Goal: Information Seeking & Learning: Learn about a topic

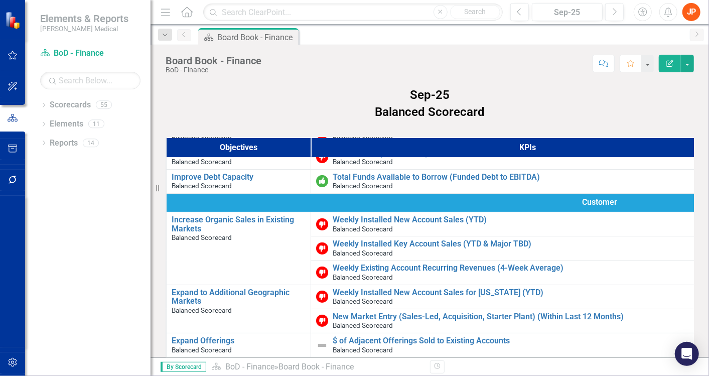
scroll to position [56, 0]
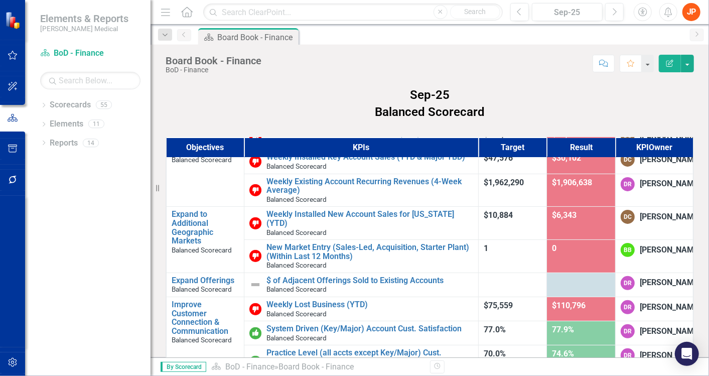
scroll to position [162, 0]
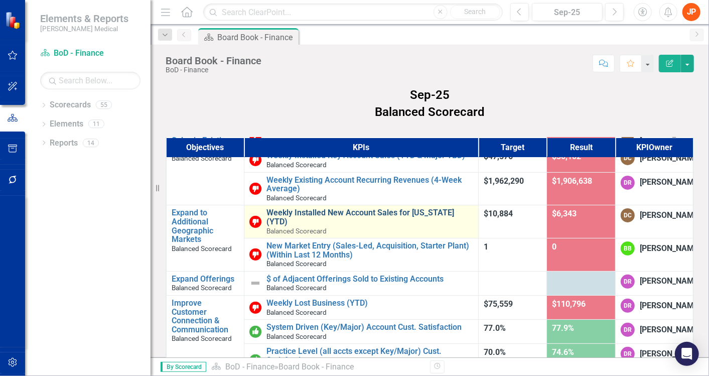
click at [345, 216] on link "Weekly Installed New Account Sales for [US_STATE] (YTD)" at bounding box center [370, 217] width 207 height 18
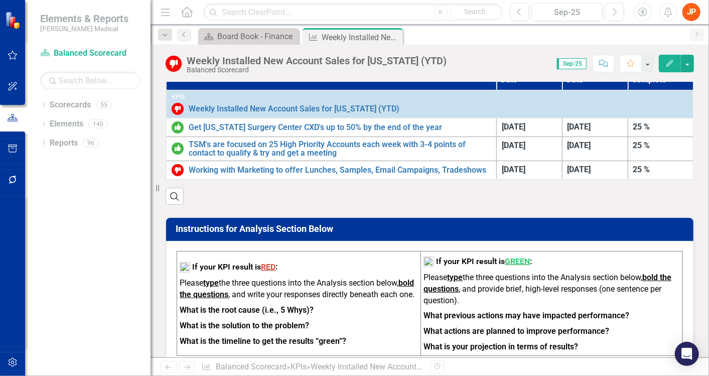
scroll to position [321, 0]
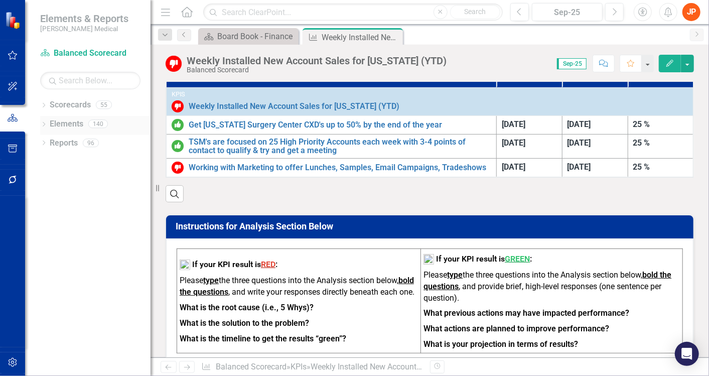
click at [73, 123] on link "Elements" at bounding box center [67, 124] width 34 height 12
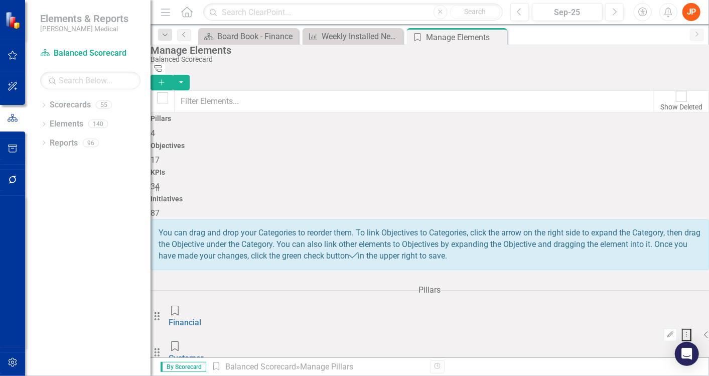
click at [160, 155] on span "17" at bounding box center [155, 160] width 9 height 10
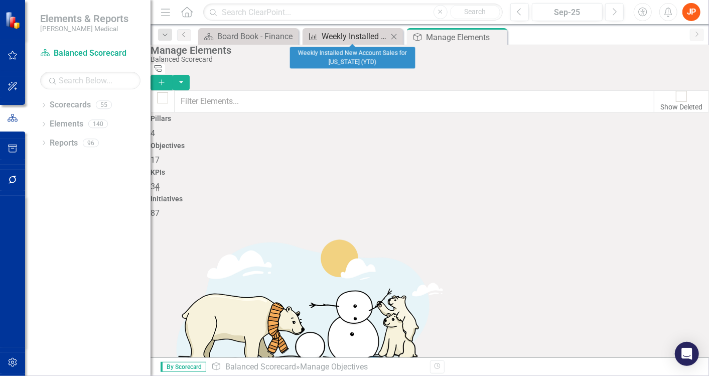
click at [350, 37] on div "Weekly Installed New Account Sales for [US_STATE] (YTD)" at bounding box center [355, 36] width 66 height 13
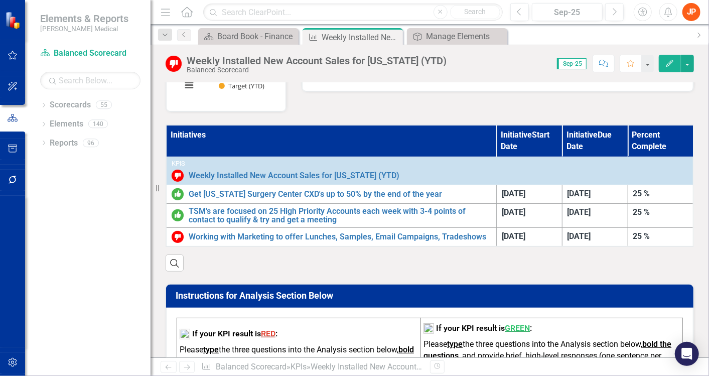
scroll to position [293, 0]
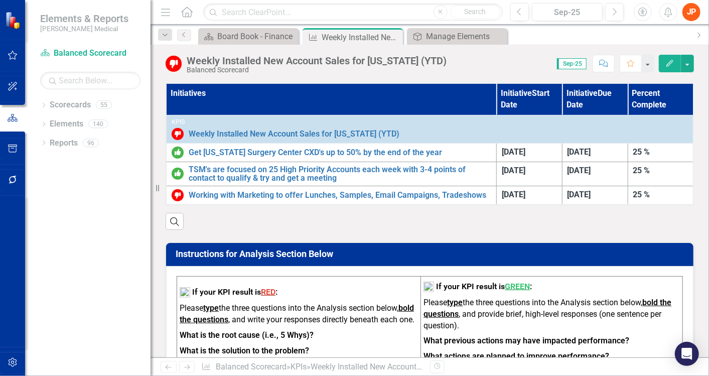
click at [185, 90] on th "Initiatives" at bounding box center [331, 99] width 330 height 32
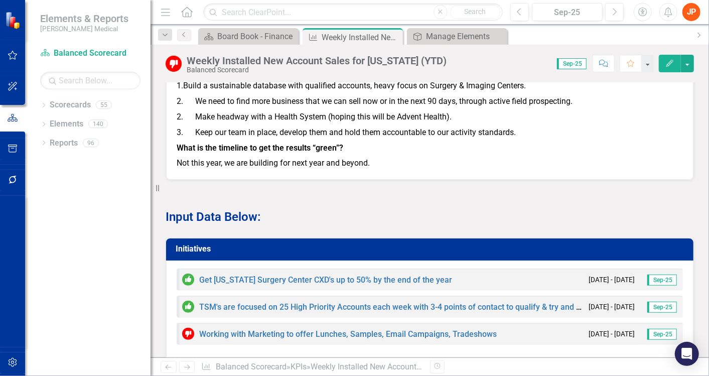
scroll to position [713, 0]
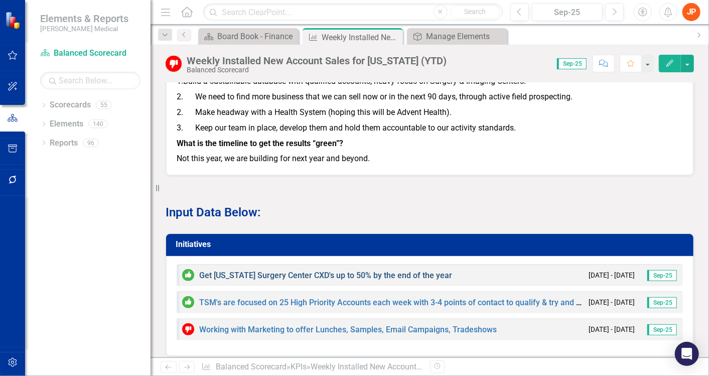
click at [325, 271] on link "Get [US_STATE] Surgery Center CXD's up to 50% by the end of the year" at bounding box center [325, 276] width 253 height 10
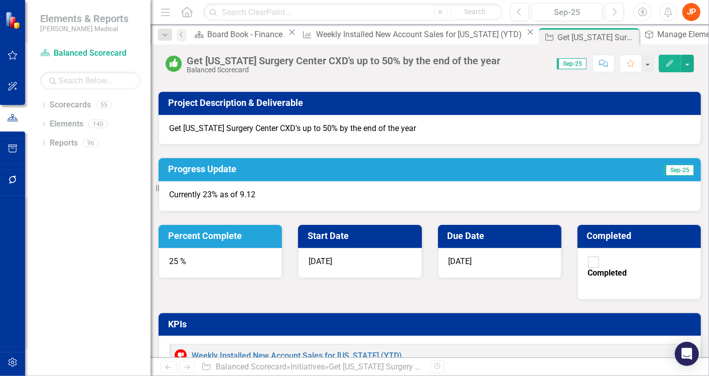
scroll to position [61, 0]
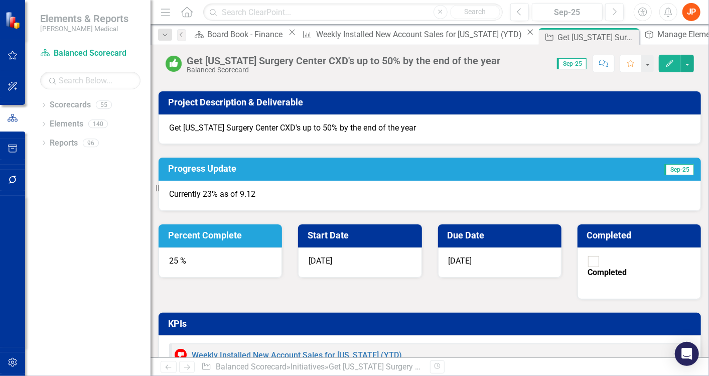
click at [698, 291] on div "Owner DC [PERSON_NAME] Collaborators [PERSON_NAME] Project Description & Delive…" at bounding box center [430, 278] width 559 height 538
click at [92, 48] on link "Scorecard Balanced Scorecard" at bounding box center [90, 54] width 100 height 12
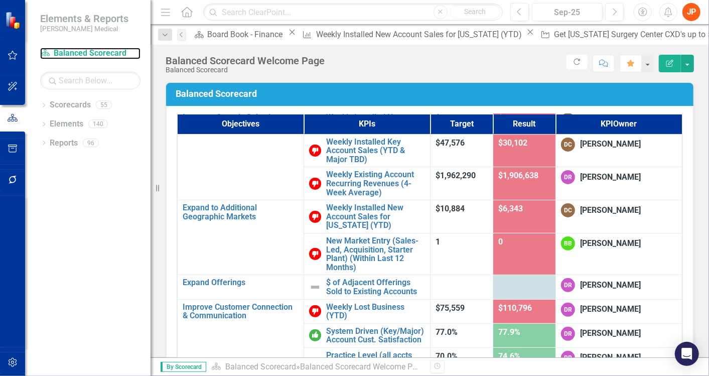
scroll to position [136, 0]
click at [681, 203] on div "Objectives KPIs Target Result KPI Owner Financial Increase Revenue Edit Edit Ob…" at bounding box center [430, 268] width 528 height 325
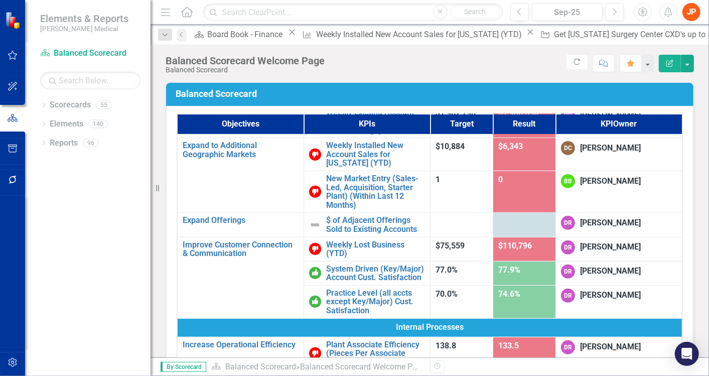
scroll to position [195, 0]
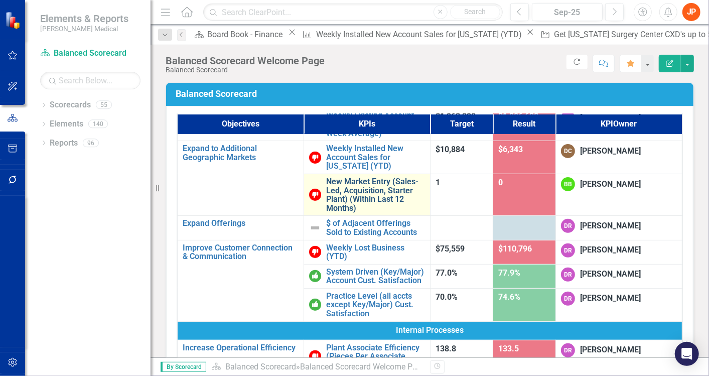
click at [347, 195] on link "New Market Entry (Sales-Led, Acquisition, Starter Plant) (Within Last 12 Months)" at bounding box center [375, 194] width 99 height 35
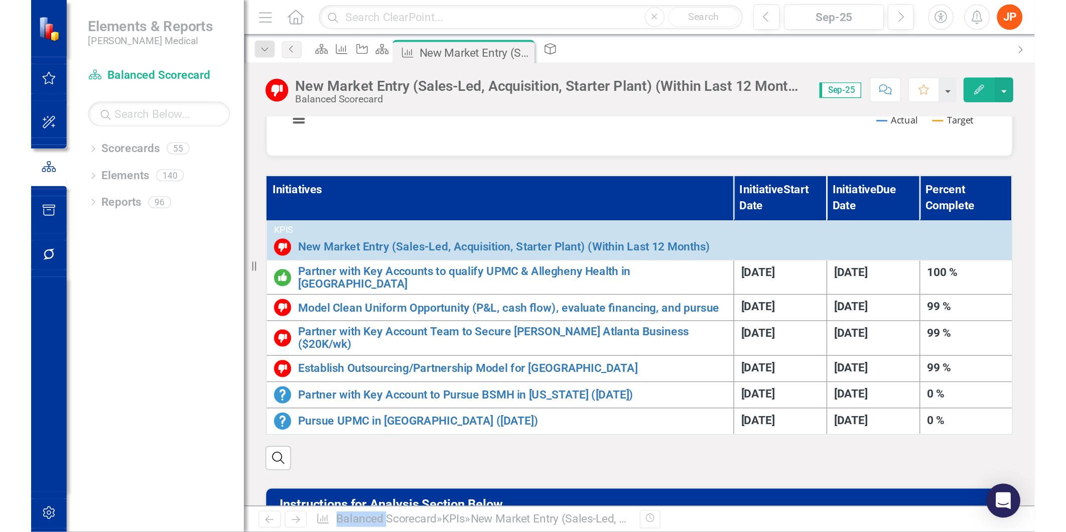
scroll to position [238, 0]
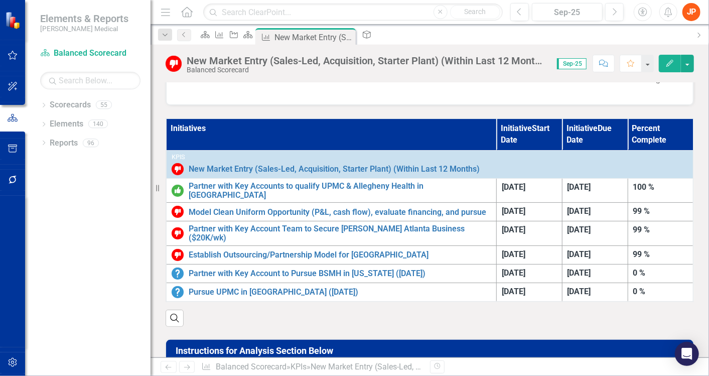
click at [37, 268] on div "Dropdown Scorecards 55 Dropdown Balanced Scorecard Revenue Growth Plan Dropdown…" at bounding box center [88, 236] width 126 height 279
click at [253, 39] on icon "Scorecard" at bounding box center [248, 35] width 10 height 8
